Goal: Book appointment/travel/reservation

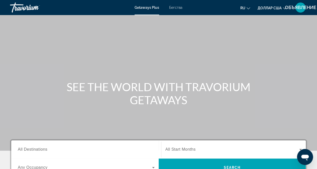
click at [178, 8] on font "Бегства" at bounding box center [175, 8] width 13 height 4
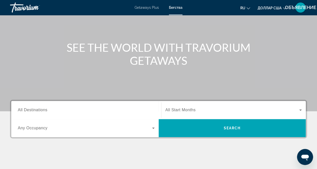
scroll to position [75, 0]
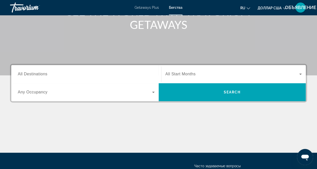
click at [53, 94] on span "Search widget" at bounding box center [85, 92] width 134 height 6
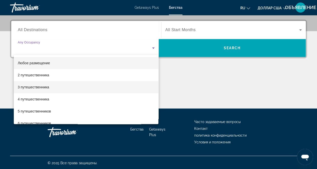
scroll to position [120, 0]
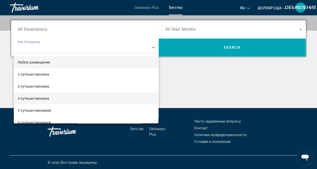
click at [50, 97] on mat-option "4 путешественника" at bounding box center [86, 98] width 145 height 12
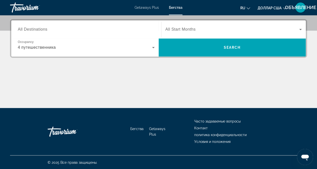
click at [34, 30] on span "All Destinations" at bounding box center [33, 29] width 30 height 4
click at [34, 30] on input "Destination All Destinations" at bounding box center [86, 30] width 137 height 6
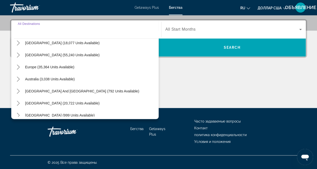
scroll to position [81, 0]
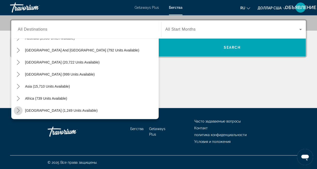
click at [18, 111] on icon "Toggle Middle East (1,249 units available) submenu" at bounding box center [18, 110] width 3 height 5
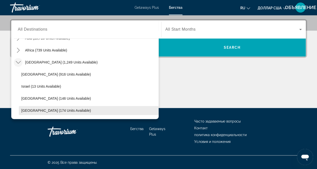
click at [56, 110] on span "[GEOGRAPHIC_DATA] (174 units available)" at bounding box center [56, 110] width 70 height 4
type input "**********"
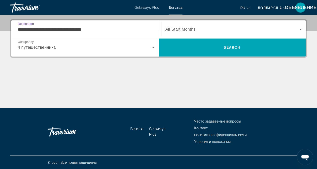
click at [192, 29] on span "All Start Months" at bounding box center [180, 29] width 30 height 4
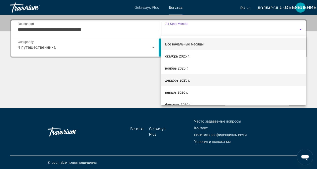
click at [187, 80] on font "декабрь 2025 г." at bounding box center [177, 80] width 25 height 4
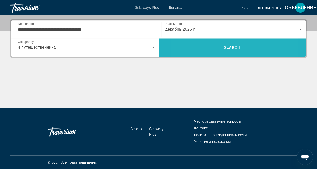
click at [207, 52] on span "Search" at bounding box center [232, 47] width 147 height 12
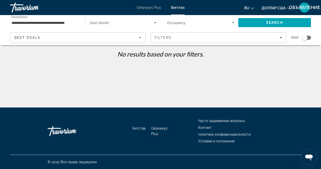
click at [78, 22] on input "**********" at bounding box center [45, 23] width 67 height 6
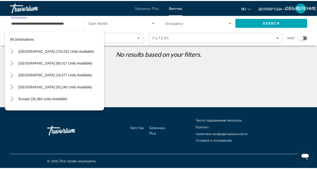
scroll to position [129, 0]
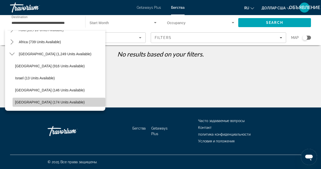
click at [61, 100] on span "[GEOGRAPHIC_DATA] (174 units available)" at bounding box center [50, 102] width 70 height 4
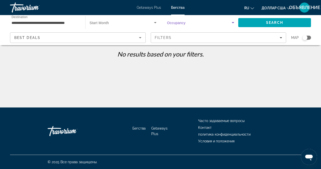
click at [233, 22] on icon "Search widget" at bounding box center [233, 22] width 3 height 1
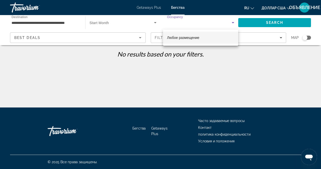
click at [192, 35] on span "Любое размещение" at bounding box center [183, 38] width 32 height 6
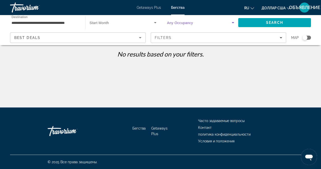
click at [232, 22] on icon "Search widget" at bounding box center [233, 23] width 6 height 6
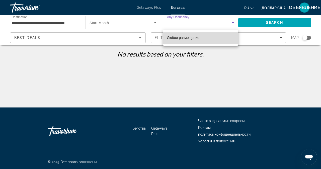
drag, startPoint x: 169, startPoint y: 38, endPoint x: 137, endPoint y: 29, distance: 33.2
click at [169, 38] on font "Любое размещение" at bounding box center [183, 38] width 32 height 4
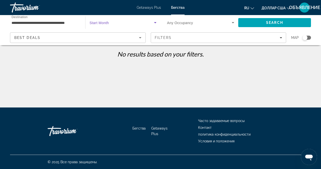
click at [125, 23] on span "Search widget" at bounding box center [121, 23] width 64 height 6
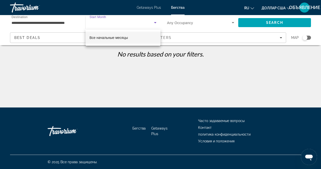
click at [118, 38] on font "Все начальные месяцы" at bounding box center [108, 38] width 38 height 4
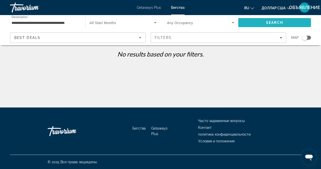
click at [263, 22] on span "Search" at bounding box center [274, 23] width 73 height 12
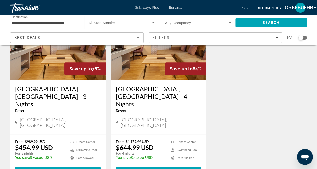
scroll to position [75, 0]
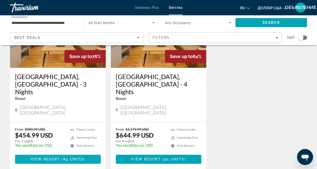
click at [52, 157] on span "View Resort" at bounding box center [46, 159] width 30 height 4
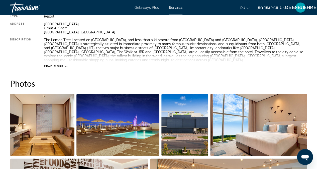
scroll to position [276, 0]
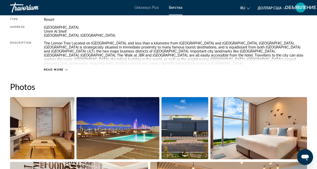
click at [128, 123] on img "Open full-screen image slider" at bounding box center [117, 128] width 83 height 62
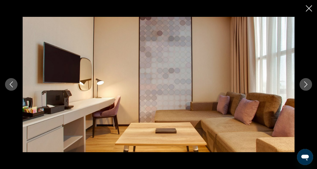
scroll to position [100, 0]
click at [306, 10] on icon "Close slideshow" at bounding box center [309, 8] width 6 height 6
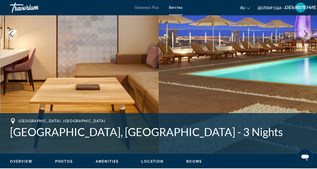
scroll to position [276, 0]
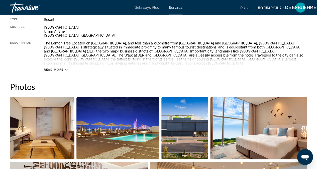
click at [66, 63] on div "Read more" at bounding box center [175, 65] width 263 height 14
click at [66, 69] on icon "Основное содержание" at bounding box center [66, 70] width 3 height 2
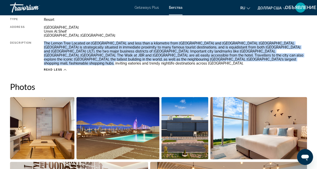
drag, startPoint x: 42, startPoint y: 43, endPoint x: 248, endPoint y: 61, distance: 207.3
click at [248, 61] on div "Type Resort All-Inclusive No All-Inclusive Address [GEOGRAPHIC_DATA], [GEOGRAPH…" at bounding box center [158, 45] width 297 height 54
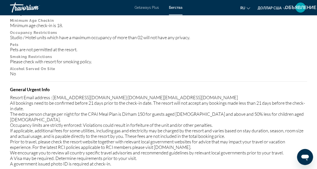
scroll to position [652, 0]
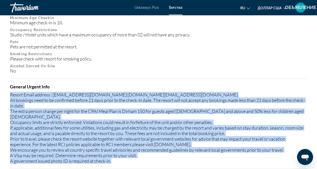
drag, startPoint x: 10, startPoint y: 91, endPoint x: 170, endPoint y: 134, distance: 165.5
click at [250, 149] on div "Resort Email address : [EMAIL_ADDRESS][DOMAIN_NAME]:[DOMAIN_NAME][EMAIL_ADDRESS…" at bounding box center [158, 128] width 297 height 72
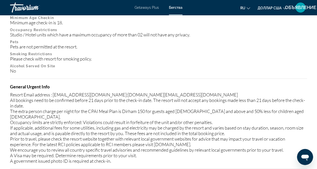
click at [144, 64] on p "Alcohol Served On Site" at bounding box center [158, 66] width 297 height 4
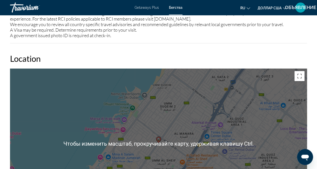
scroll to position [777, 0]
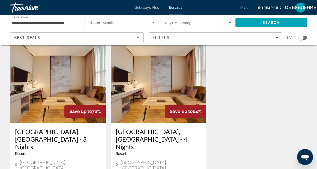
scroll to position [50, 0]
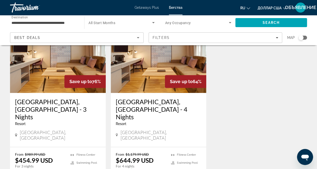
click at [155, 65] on img "Основное содержание" at bounding box center [159, 53] width 96 height 80
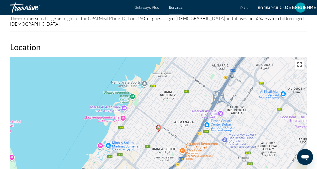
scroll to position [789, 0]
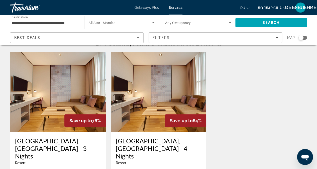
scroll to position [50, 0]
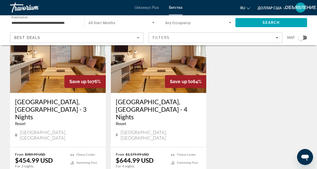
click at [57, 60] on img "Основное содержание" at bounding box center [58, 53] width 96 height 80
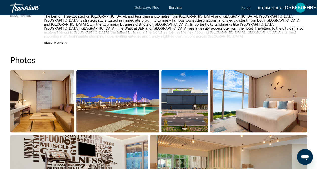
scroll to position [301, 0]
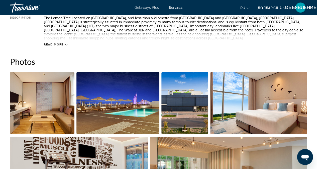
click at [98, 112] on img "Open full-screen image slider" at bounding box center [117, 103] width 83 height 62
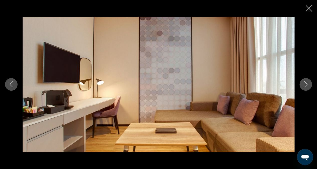
click at [305, 85] on icon "Next image" at bounding box center [306, 84] width 6 height 6
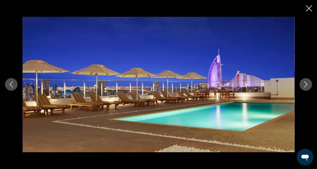
click at [305, 85] on icon "Next image" at bounding box center [306, 84] width 6 height 6
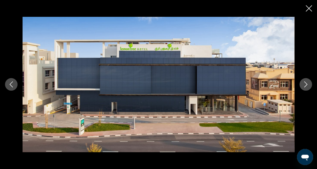
click at [305, 85] on icon "Next image" at bounding box center [306, 84] width 6 height 6
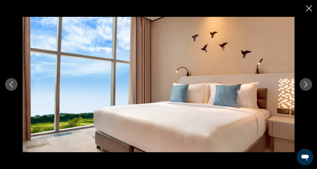
click at [305, 85] on icon "Next image" at bounding box center [306, 84] width 6 height 6
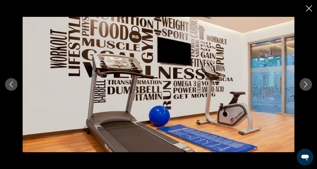
click at [305, 85] on icon "Next image" at bounding box center [306, 84] width 6 height 6
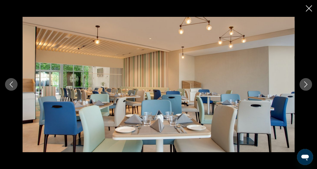
click at [305, 85] on icon "Next image" at bounding box center [306, 84] width 6 height 6
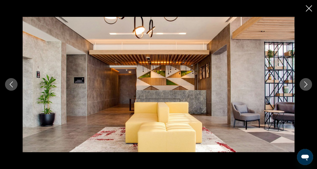
click at [305, 85] on icon "Next image" at bounding box center [306, 84] width 6 height 6
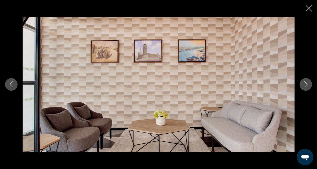
click at [305, 85] on icon "Next image" at bounding box center [306, 84] width 6 height 6
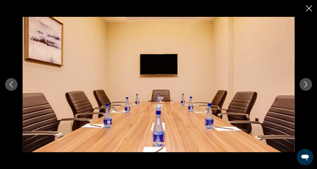
click at [307, 11] on icon "Close slideshow" at bounding box center [309, 8] width 6 height 6
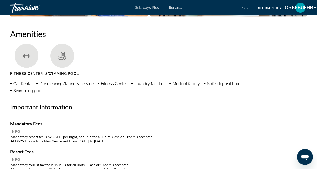
scroll to position [501, 0]
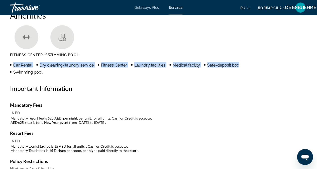
drag, startPoint x: 8, startPoint y: 60, endPoint x: 272, endPoint y: 66, distance: 263.8
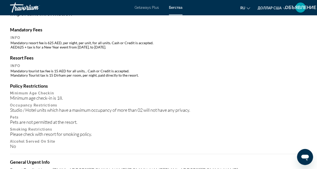
scroll to position [551, 0]
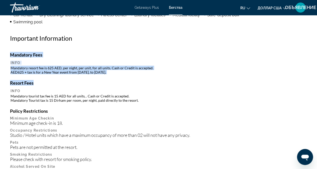
drag, startPoint x: 7, startPoint y: 59, endPoint x: 45, endPoint y: 93, distance: 50.9
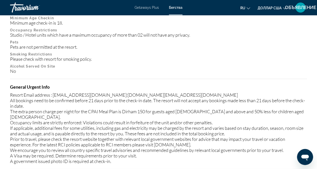
scroll to position [652, 0]
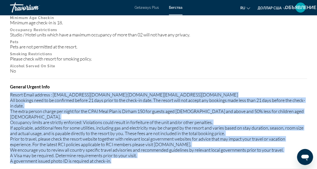
drag, startPoint x: 8, startPoint y: 88, endPoint x: 234, endPoint y: 146, distance: 233.4
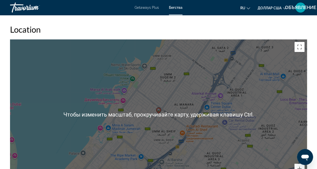
scroll to position [802, 0]
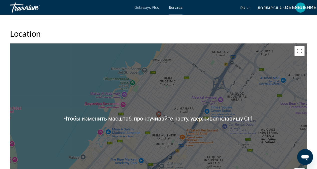
click at [71, 64] on div "Чтобы активировать перетаскивание с помощью клавиатуры, нажмите Alt + Ввод. Пос…" at bounding box center [158, 118] width 297 height 150
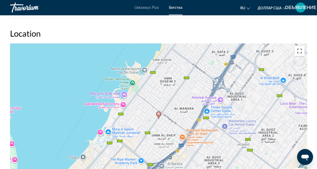
click at [300, 46] on button "Включить полноэкранный режим" at bounding box center [300, 51] width 10 height 10
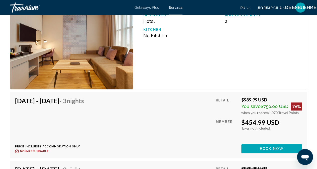
scroll to position [1053, 0]
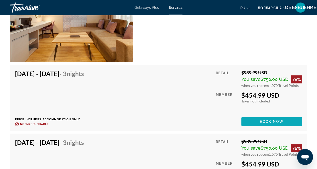
click at [267, 119] on span "Book now" at bounding box center [272, 121] width 24 height 4
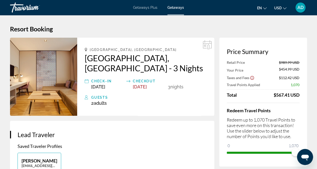
click at [193, 106] on div "[GEOGRAPHIC_DATA], [GEOGRAPHIC_DATA] [GEOGRAPHIC_DATA], [GEOGRAPHIC_DATA] - 3 N…" at bounding box center [145, 77] width 137 height 78
